Goal: Information Seeking & Learning: Learn about a topic

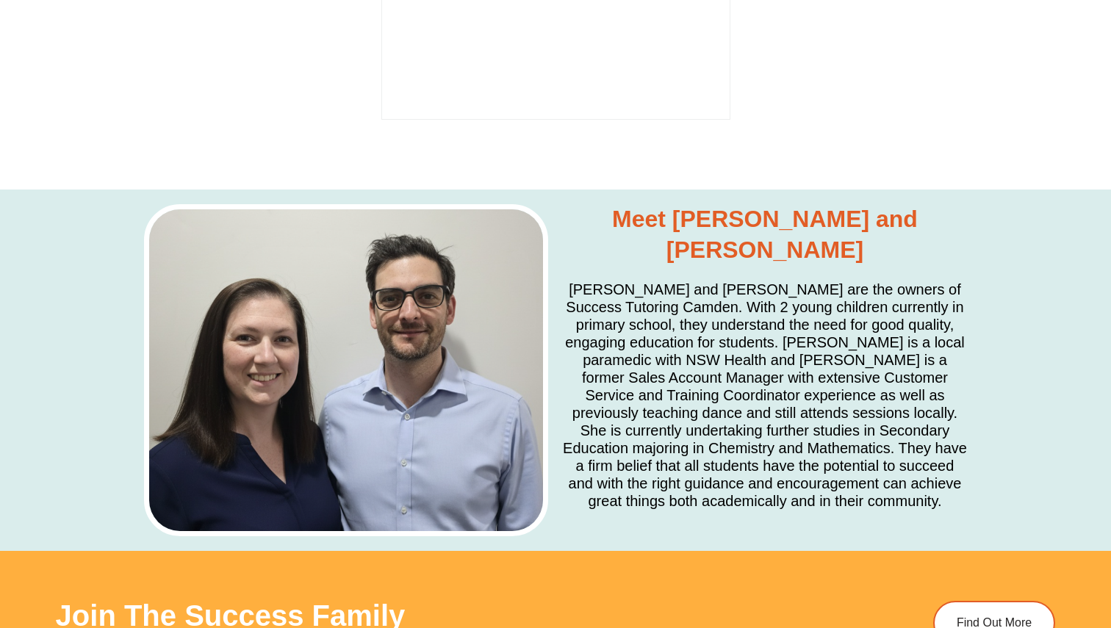
scroll to position [4133, 0]
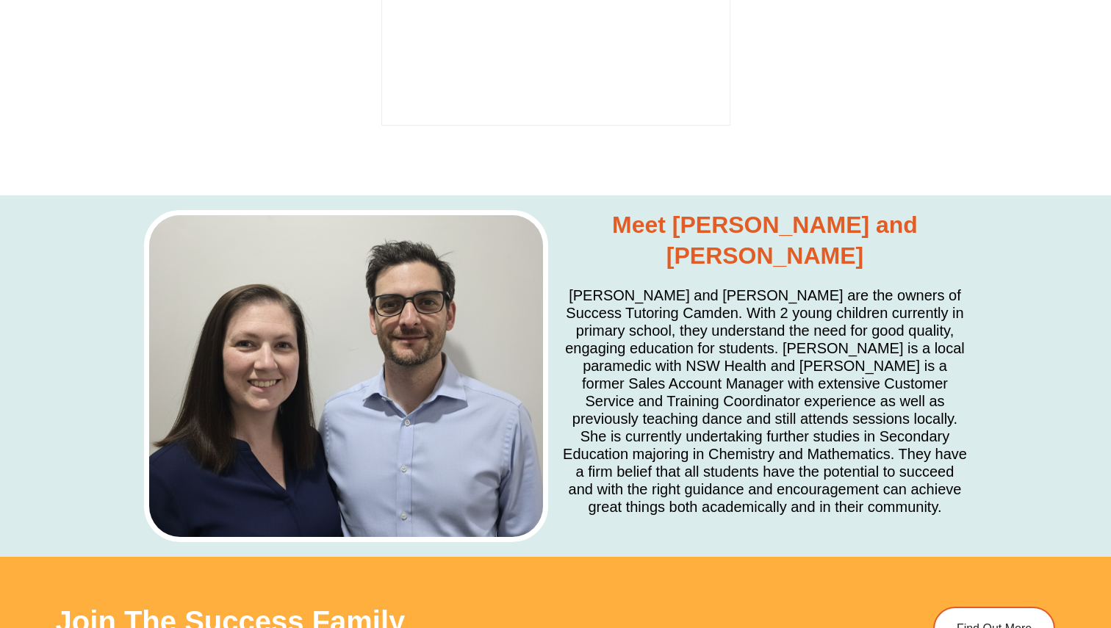
click at [850, 287] on h5 "[PERSON_NAME] and [PERSON_NAME] are the owners of Success Tutoring Camden. With…" at bounding box center [765, 401] width 404 height 229
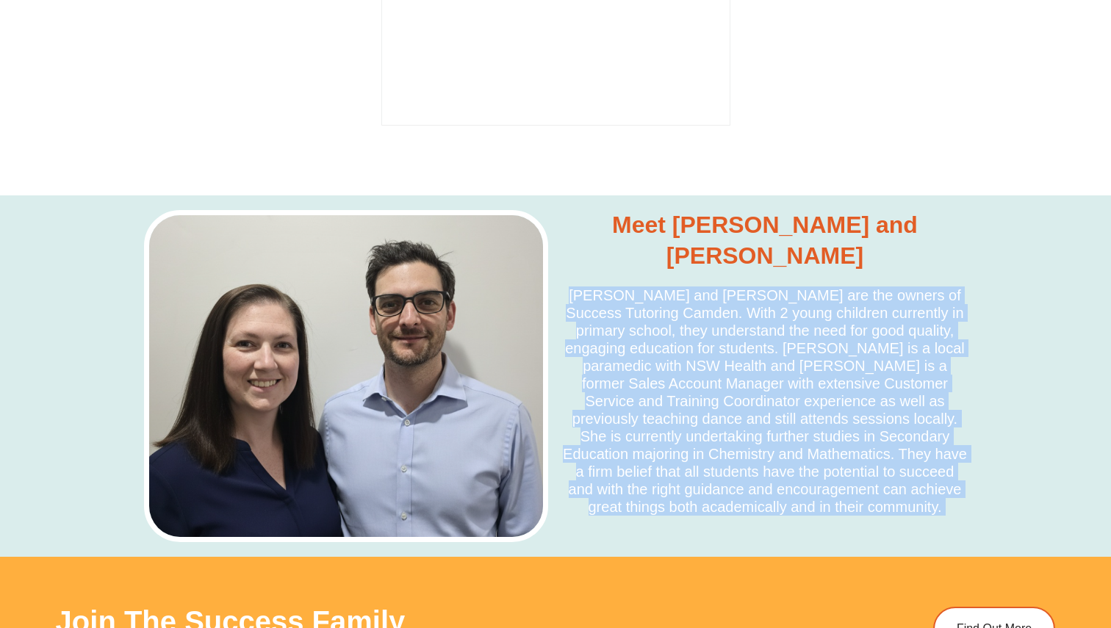
click at [850, 287] on h5 "[PERSON_NAME] and [PERSON_NAME] are the owners of Success Tutoring Camden. With…" at bounding box center [765, 401] width 404 height 229
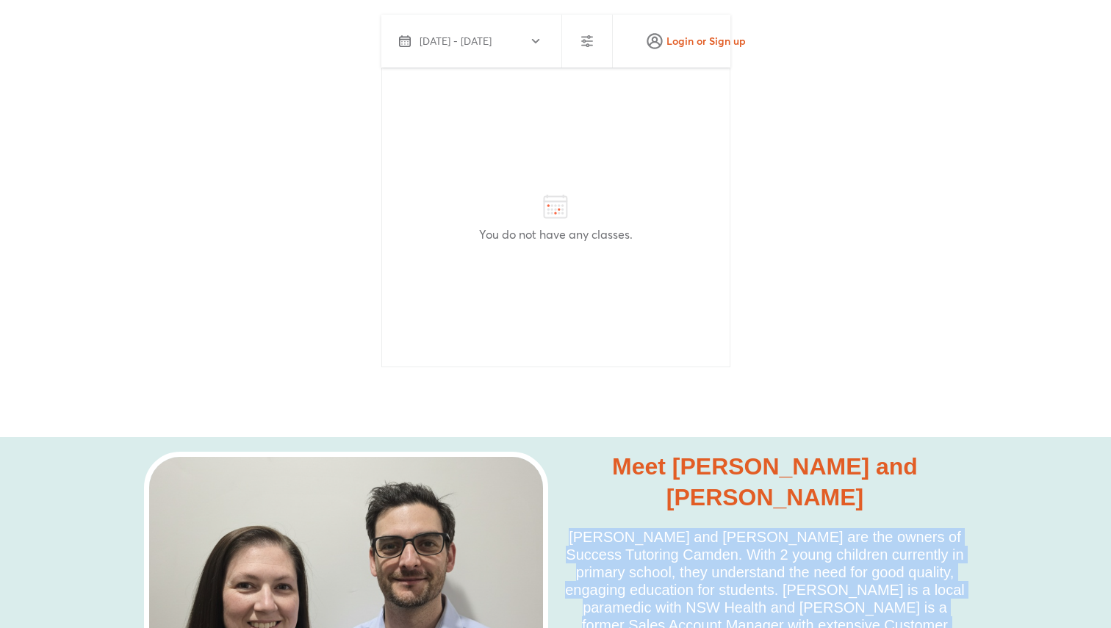
scroll to position [3888, 0]
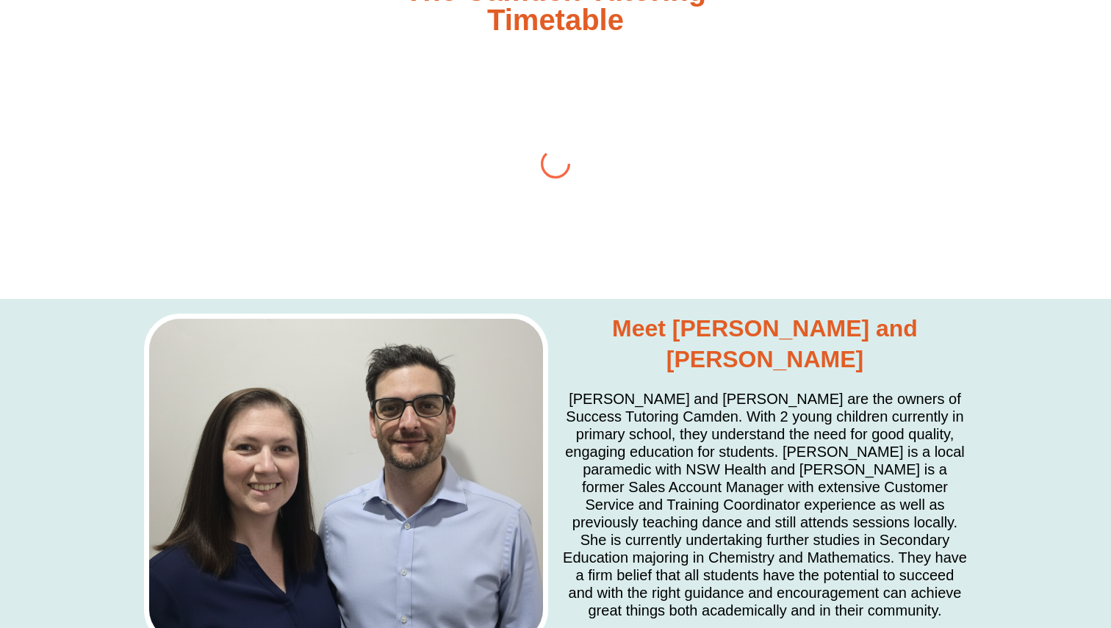
scroll to position [3756, 0]
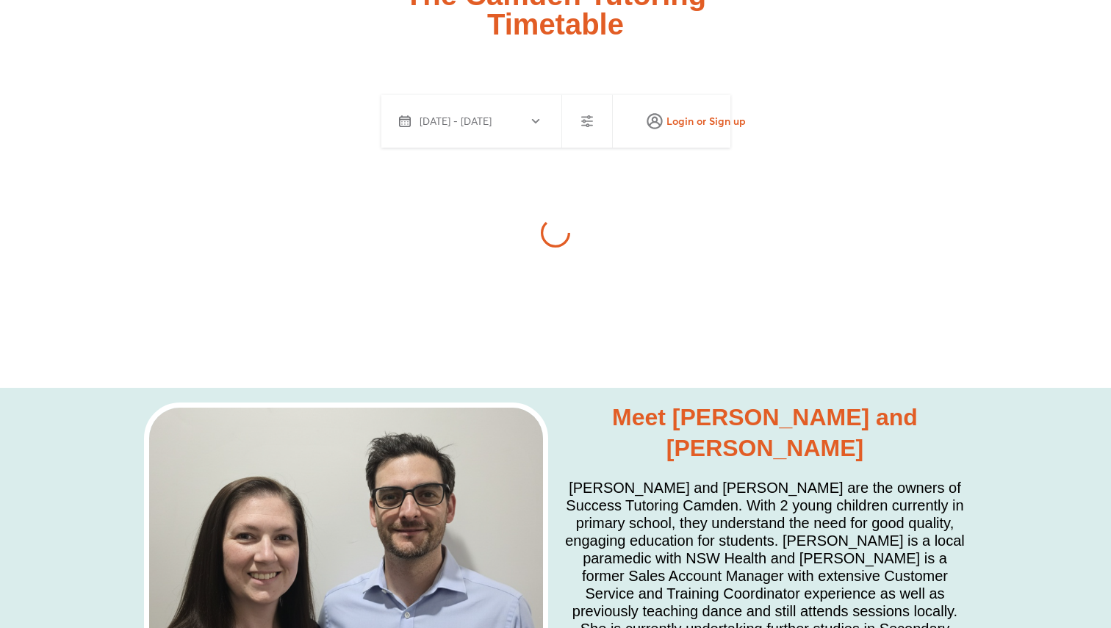
click at [387, 202] on div "The Camden Tutoring Timetable" at bounding box center [556, 184] width 1000 height 408
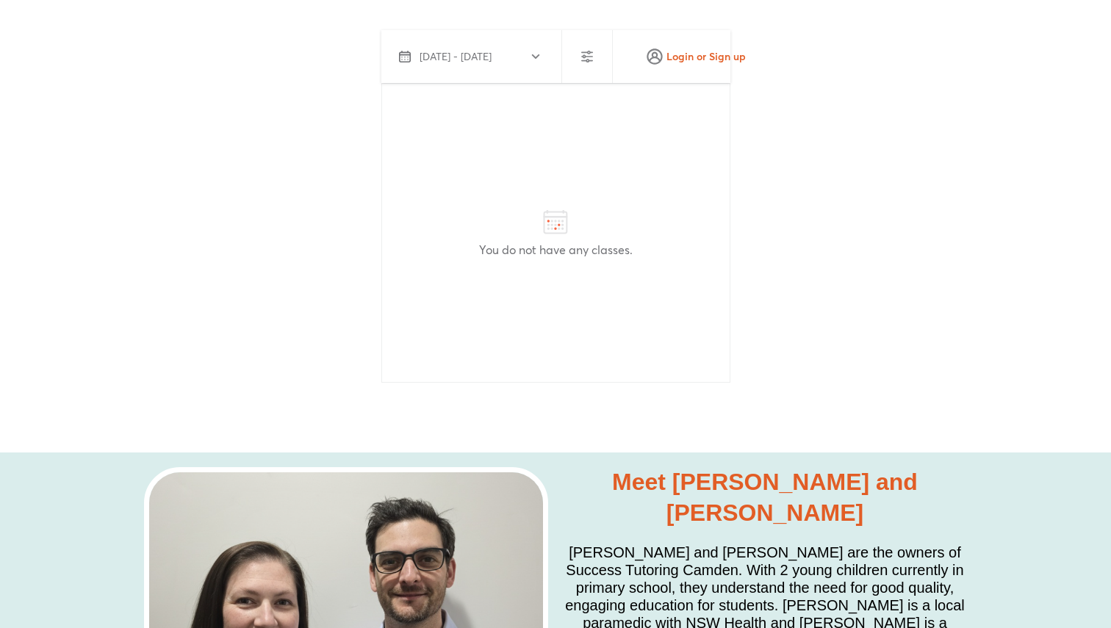
scroll to position [3879, 0]
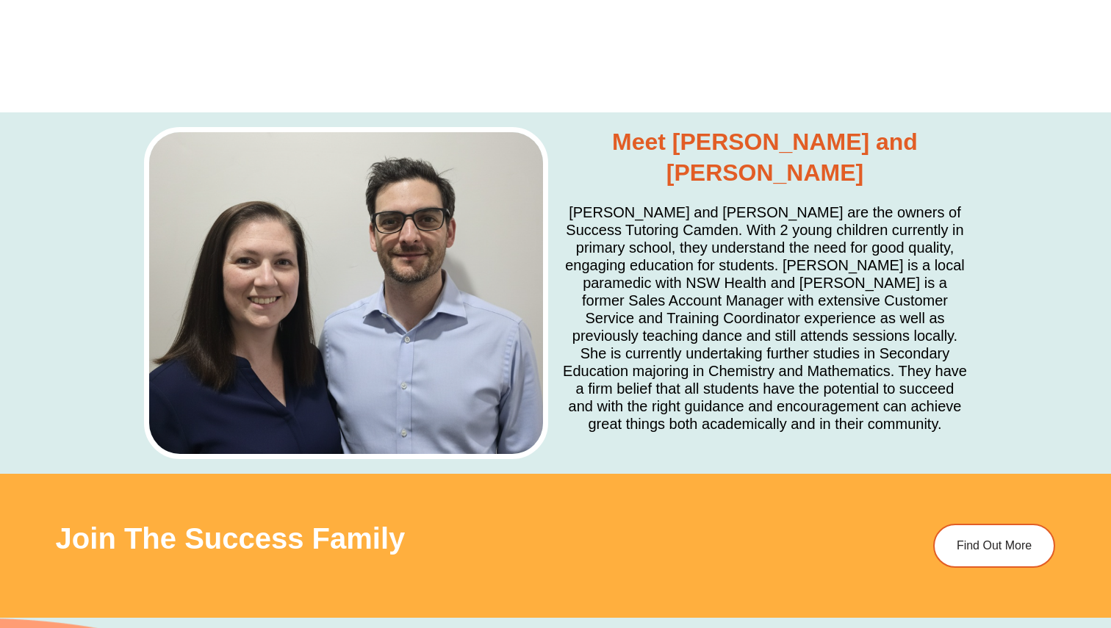
scroll to position [3893, 0]
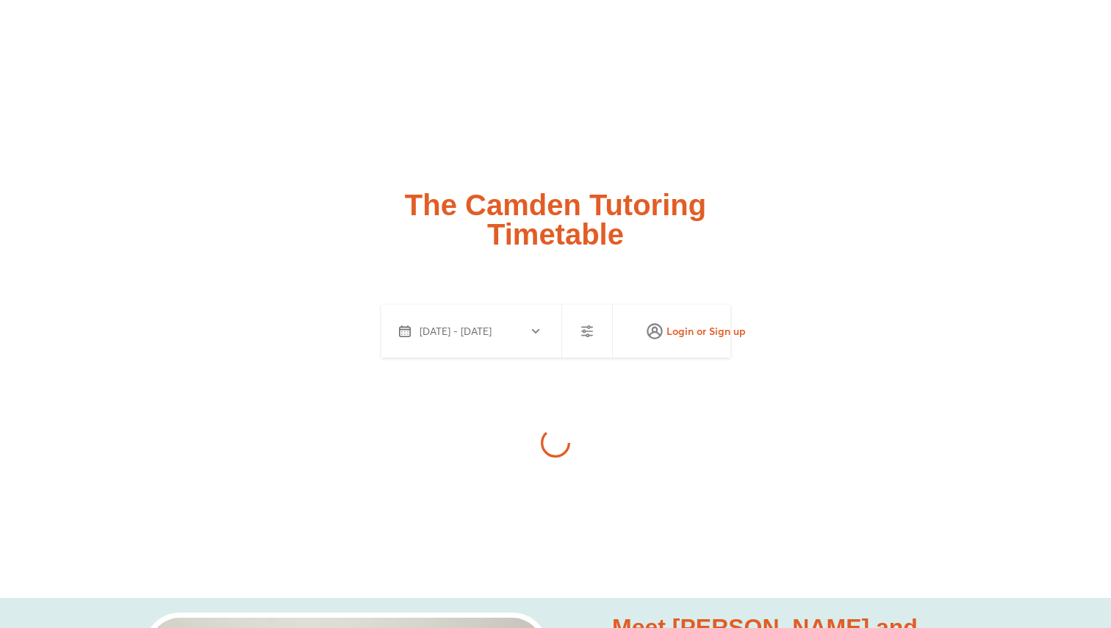
click at [604, 358] on div at bounding box center [555, 443] width 349 height 171
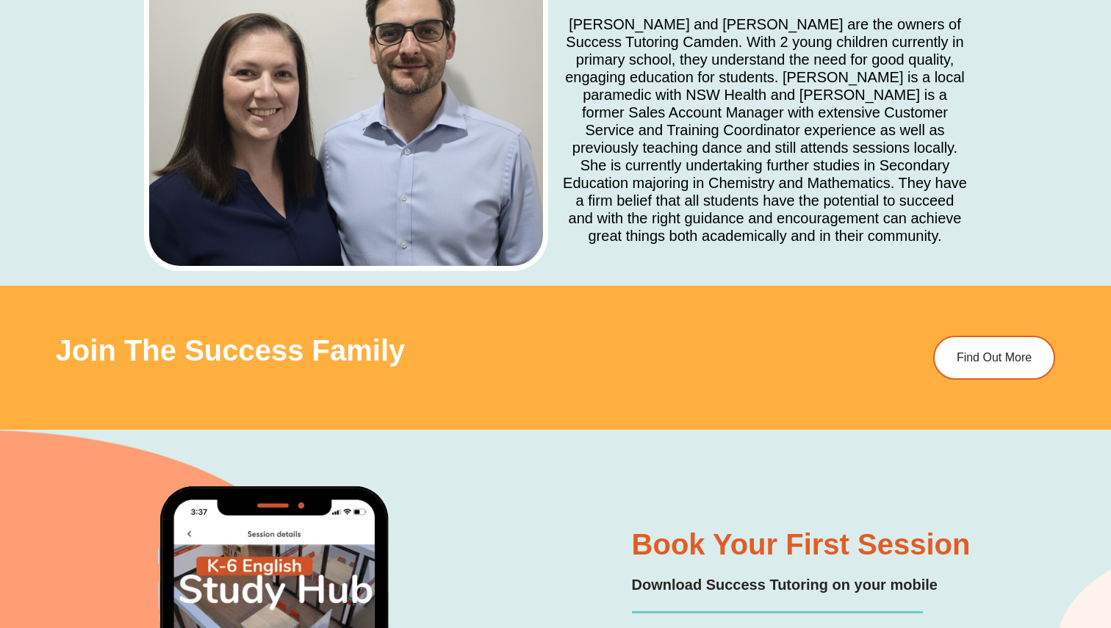
click at [604, 336] on div "Join The Success Family" at bounding box center [450, 358] width 789 height 44
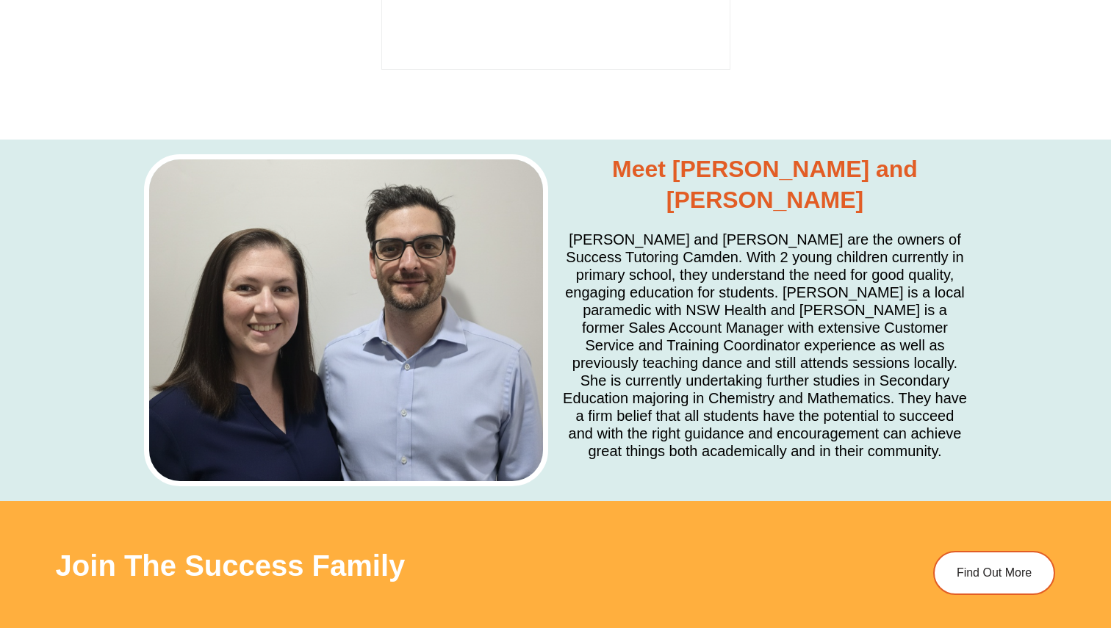
scroll to position [4079, 0]
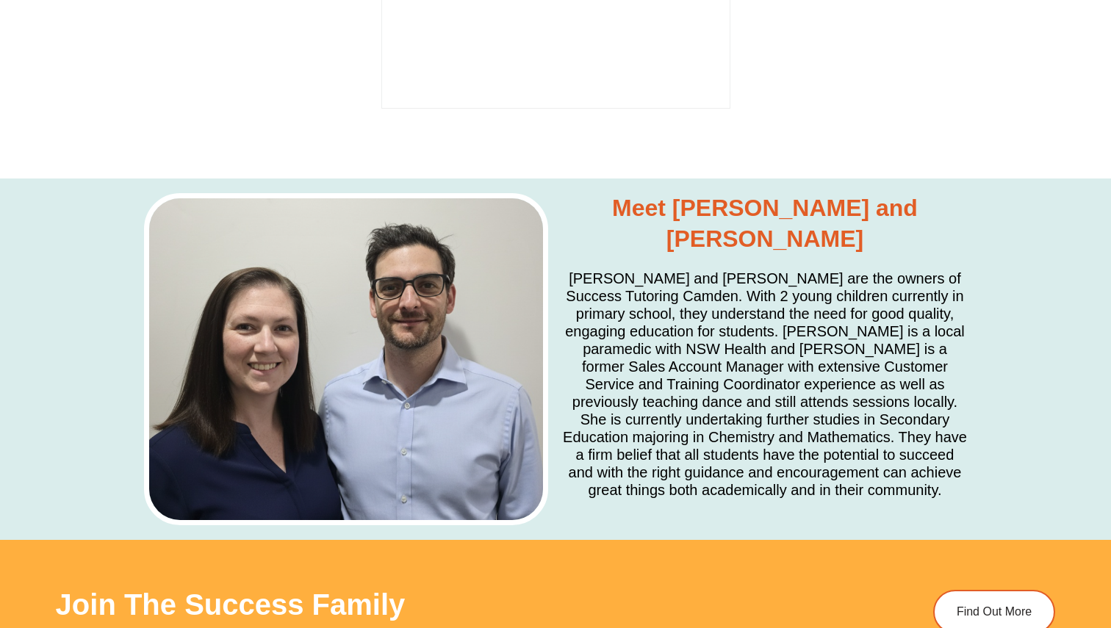
scroll to position [4153, 0]
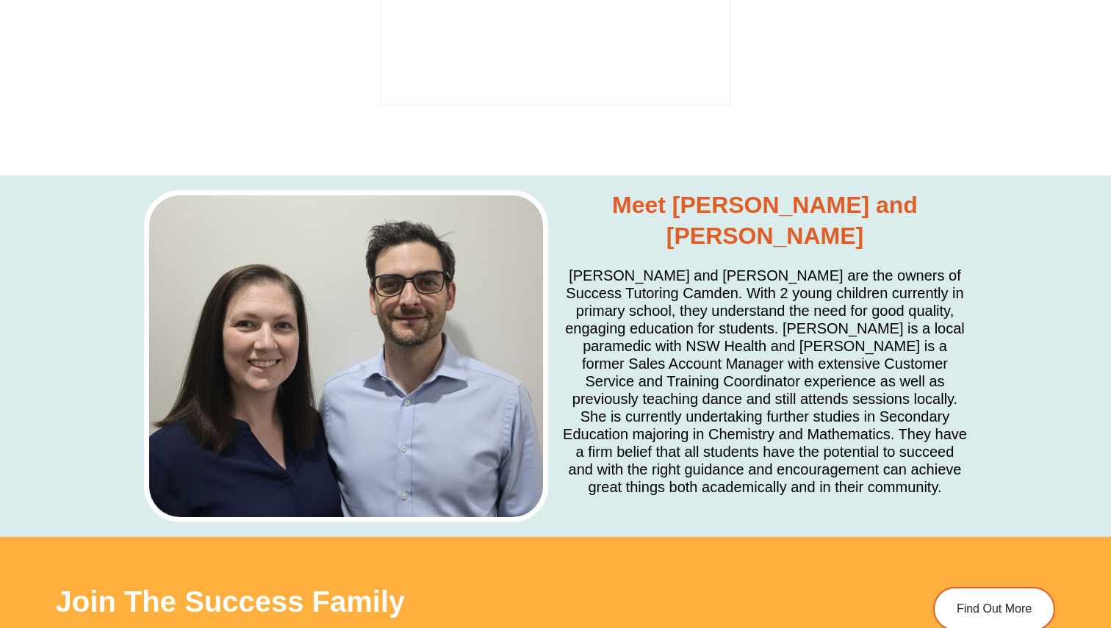
click at [639, 267] on h5 "[PERSON_NAME] and [PERSON_NAME] are the owners of Success Tutoring Camden. With…" at bounding box center [765, 381] width 404 height 229
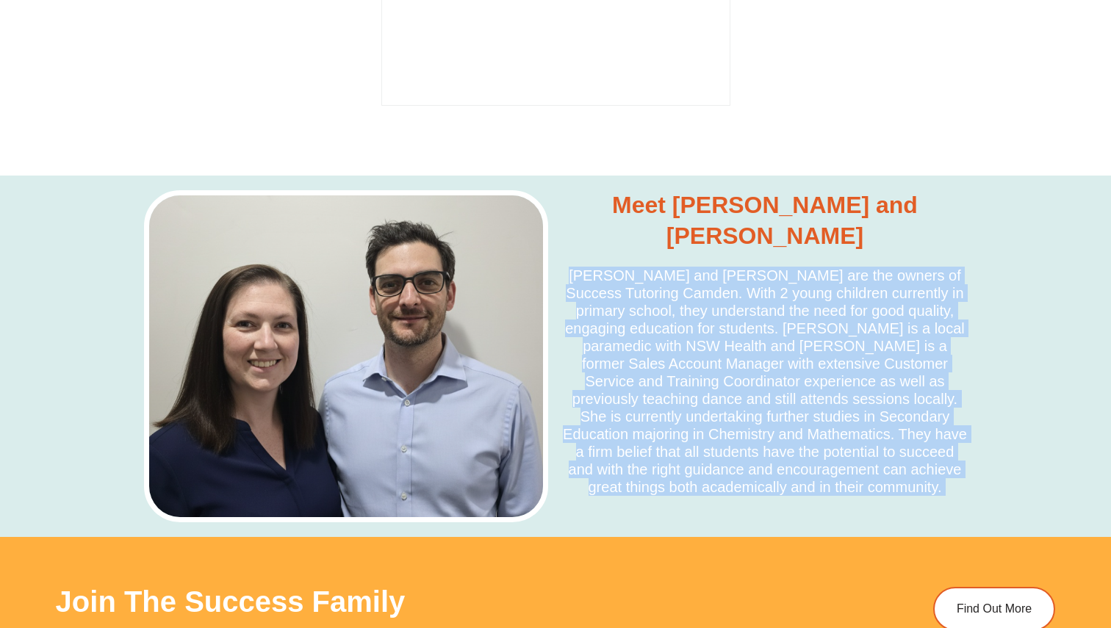
click at [639, 267] on h5 "[PERSON_NAME] and [PERSON_NAME] are the owners of Success Tutoring Camden. With…" at bounding box center [765, 381] width 404 height 229
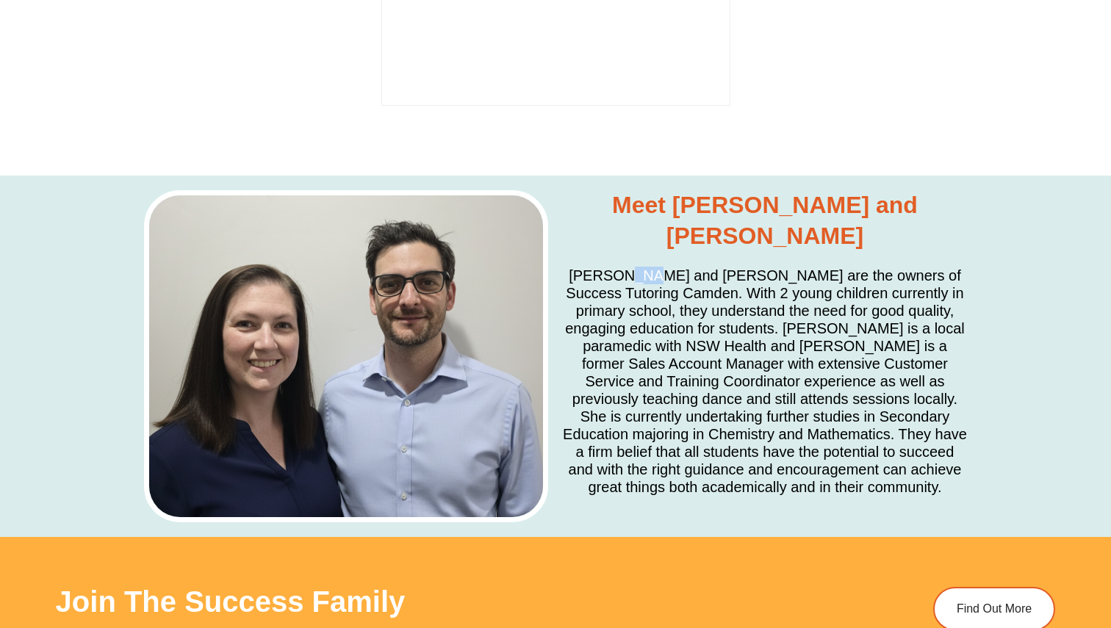
click at [639, 267] on h5 "[PERSON_NAME] and [PERSON_NAME] are the owners of Success Tutoring Camden. With…" at bounding box center [765, 381] width 404 height 229
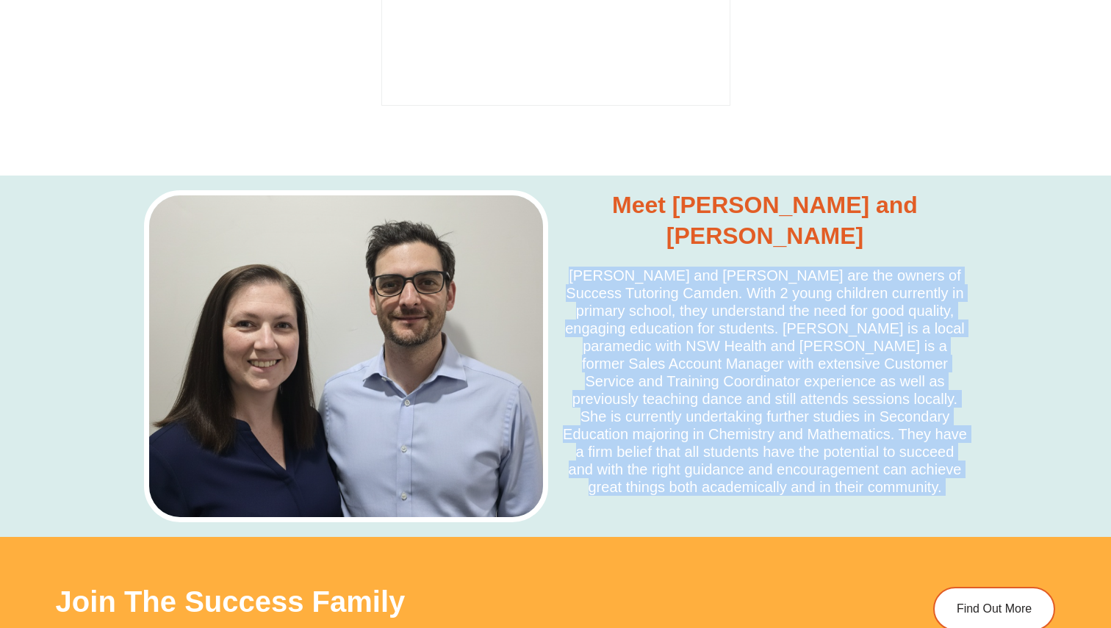
click at [639, 267] on h5 "[PERSON_NAME] and [PERSON_NAME] are the owners of Success Tutoring Camden. With…" at bounding box center [765, 381] width 404 height 229
